Goal: Task Accomplishment & Management: Complete application form

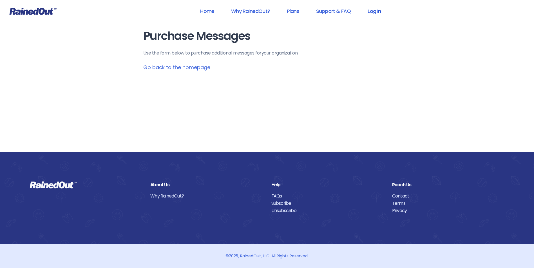
click at [380, 11] on link "Log In" at bounding box center [374, 11] width 28 height 13
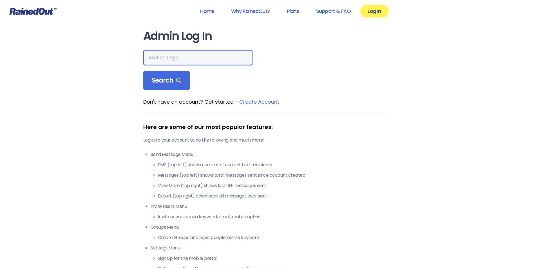
click at [196, 52] on input "text" at bounding box center [197, 58] width 109 height 16
type input "City of poway"
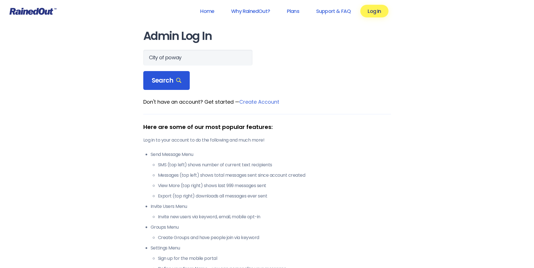
click at [180, 79] on div "Search" at bounding box center [166, 80] width 47 height 19
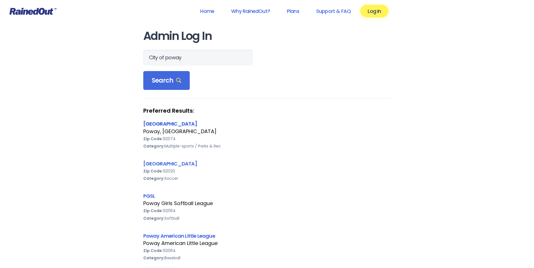
click at [163, 125] on link "[GEOGRAPHIC_DATA]" at bounding box center [170, 123] width 54 height 7
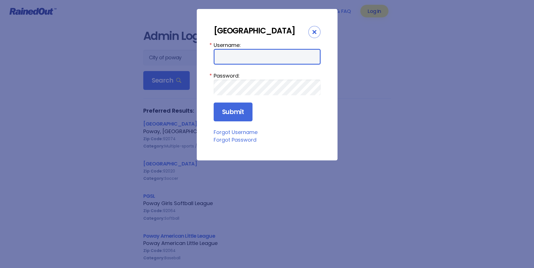
click at [299, 54] on input "Username:" at bounding box center [267, 57] width 107 height 16
type input "cpark"
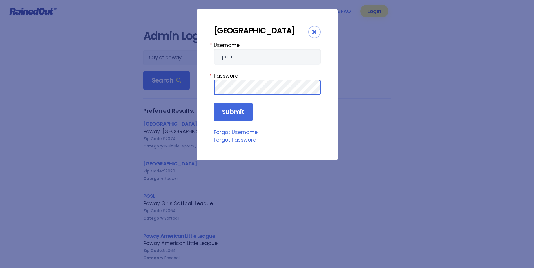
click at [214, 103] on input "Submit" at bounding box center [233, 112] width 39 height 19
